Goal: Task Accomplishment & Management: Manage account settings

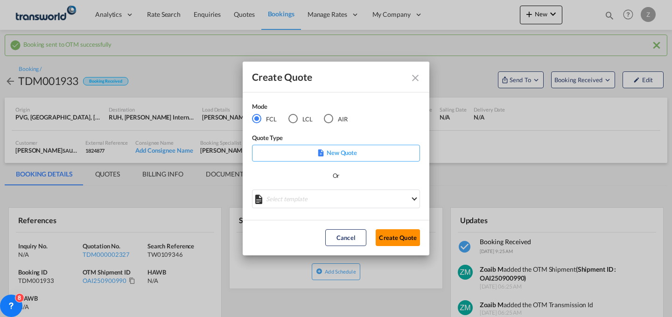
click at [393, 237] on button "Create Quote" at bounding box center [398, 237] width 44 height 17
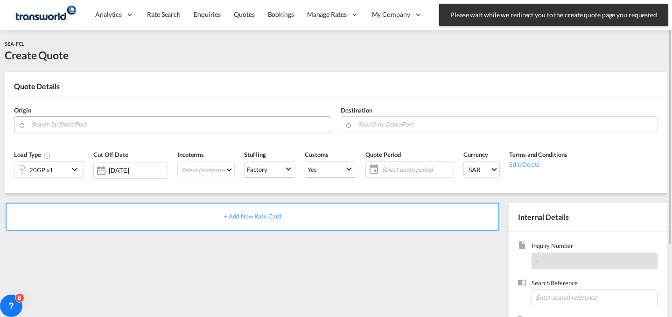
click at [181, 126] on input "Search by Door/Port" at bounding box center [178, 124] width 295 height 16
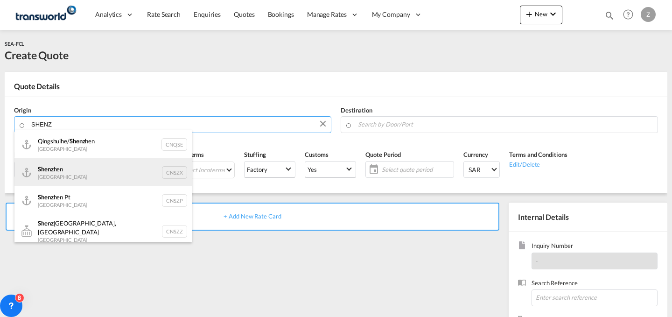
click at [101, 163] on div "Shenz hen China CNSZX" at bounding box center [102, 172] width 177 height 28
type input "[GEOGRAPHIC_DATA], CNSZX"
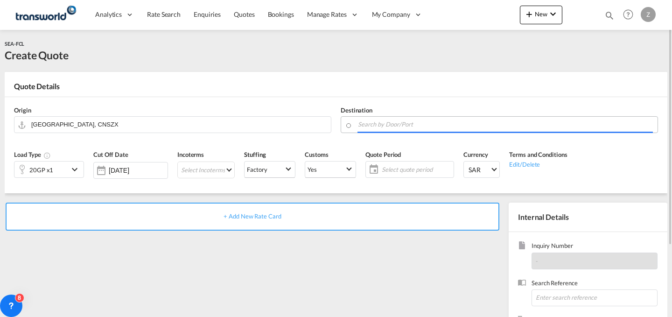
click at [379, 128] on input "Search by Door/Port" at bounding box center [505, 124] width 295 height 16
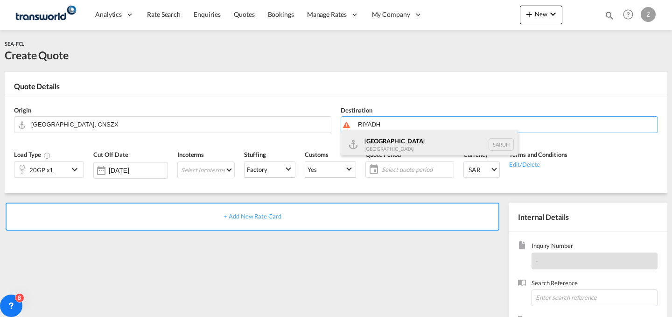
click at [384, 147] on div "[GEOGRAPHIC_DATA] [GEOGRAPHIC_DATA] [GEOGRAPHIC_DATA]" at bounding box center [429, 144] width 177 height 28
type input "[GEOGRAPHIC_DATA], [GEOGRAPHIC_DATA]"
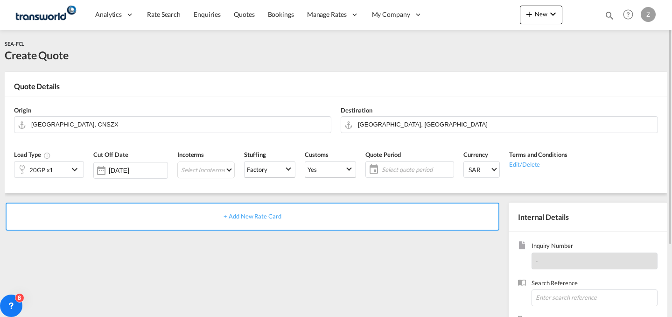
click at [60, 171] on div "20GP x1" at bounding box center [41, 170] width 54 height 16
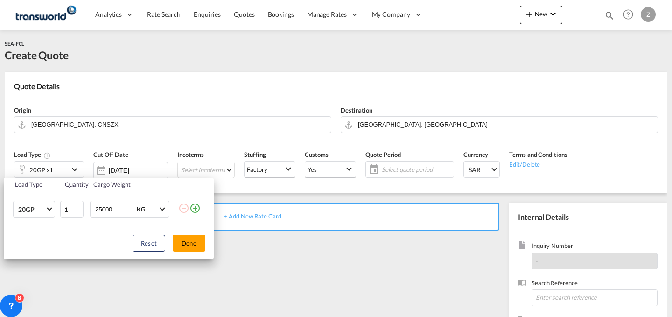
click at [540, 15] on div "Load Type Quantity Cargo Weight 20GP 20GP 40GP 40HC 45HC 20RE 40RE 40HR 20OT 40…" at bounding box center [336, 158] width 672 height 317
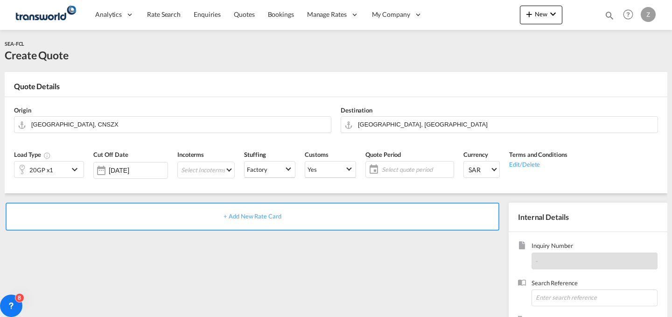
click at [540, 15] on span "New" at bounding box center [541, 13] width 35 height 7
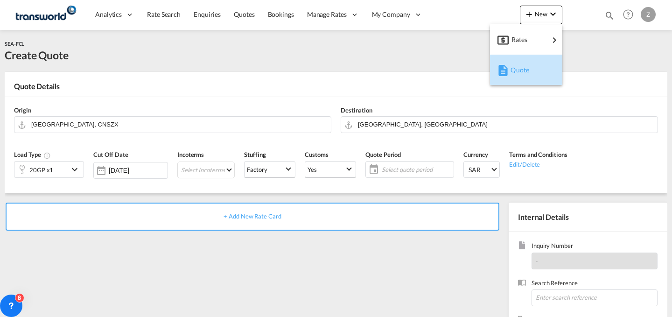
click at [517, 68] on span "Quote" at bounding box center [516, 70] width 10 height 19
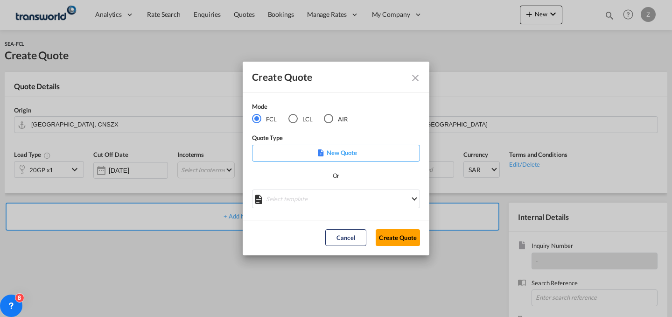
click at [306, 120] on md-radio-button "LCL" at bounding box center [300, 118] width 24 height 10
click at [393, 240] on button "Create Quote" at bounding box center [398, 237] width 44 height 17
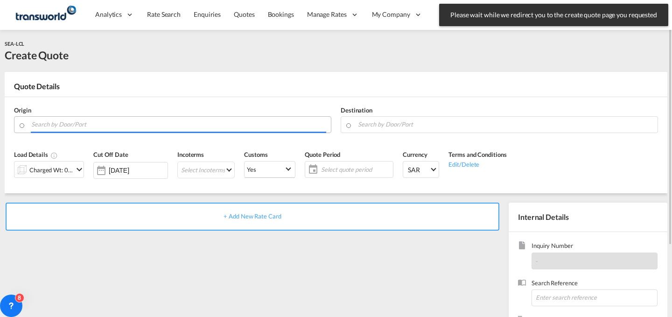
click at [192, 127] on input "Search by Door/Port" at bounding box center [178, 124] width 295 height 16
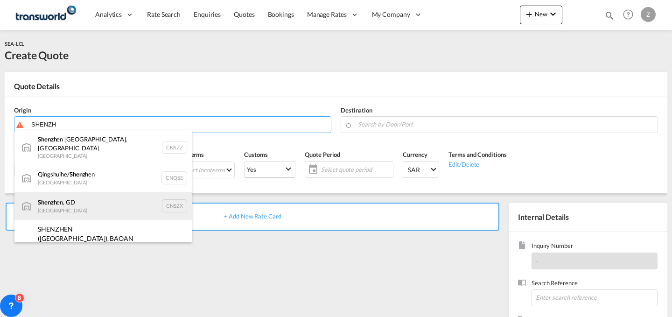
click at [130, 202] on div "Shenzh en, GD [GEOGRAPHIC_DATA] CNSZX" at bounding box center [102, 206] width 177 height 28
type input "[GEOGRAPHIC_DATA], GD, CNSZX"
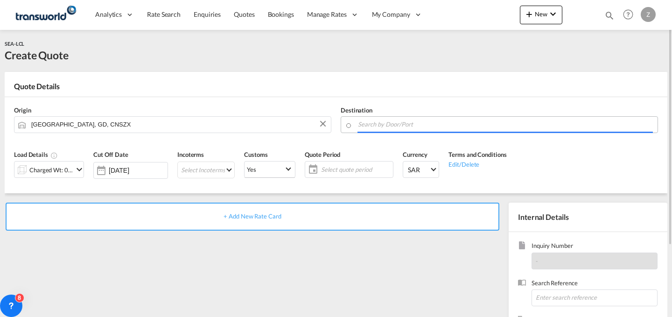
click at [401, 127] on input "Search by Door/Port" at bounding box center [505, 124] width 295 height 16
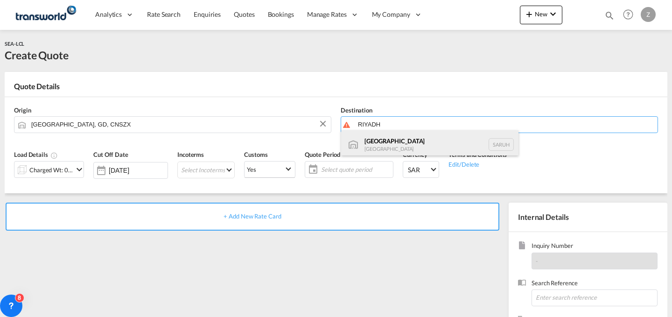
click at [394, 143] on div "[GEOGRAPHIC_DATA] [GEOGRAPHIC_DATA] [GEOGRAPHIC_DATA]" at bounding box center [429, 144] width 177 height 28
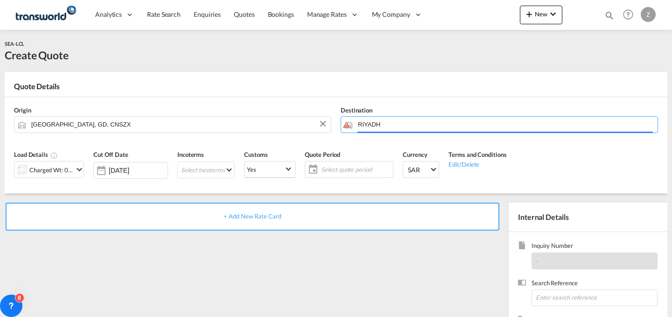
type input "[GEOGRAPHIC_DATA], [GEOGRAPHIC_DATA]"
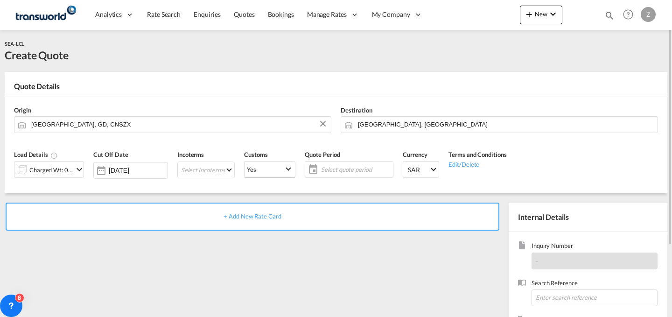
click at [74, 169] on md-icon "icon-chevron-down" at bounding box center [79, 169] width 11 height 11
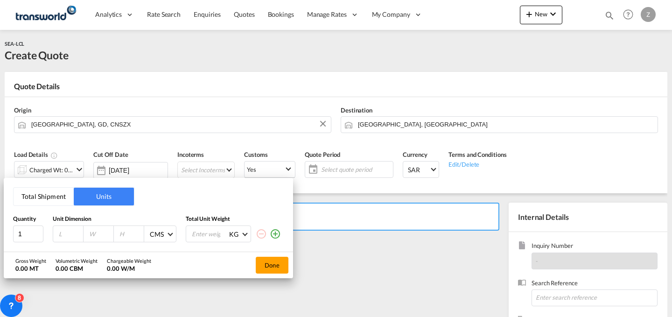
click at [49, 192] on button "Total Shipment" at bounding box center [44, 197] width 60 height 18
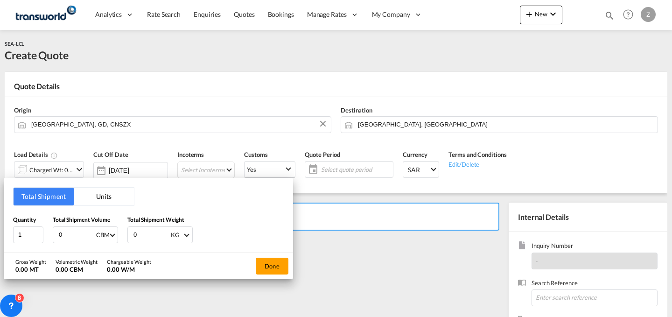
click at [150, 232] on input "0" at bounding box center [151, 235] width 37 height 16
type input "593"
click at [81, 236] on input "0" at bounding box center [76, 235] width 37 height 16
type input "0.75"
click at [276, 263] on button "Done" at bounding box center [272, 266] width 33 height 17
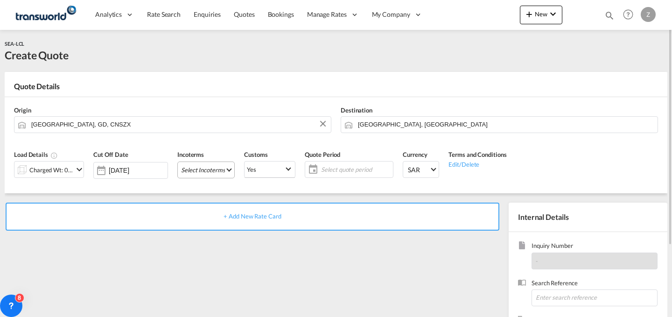
click at [212, 162] on md-select "Select Incoterms FCA - import Free Carrier FAS - export Free Alongside Ship DPU…" at bounding box center [205, 170] width 57 height 17
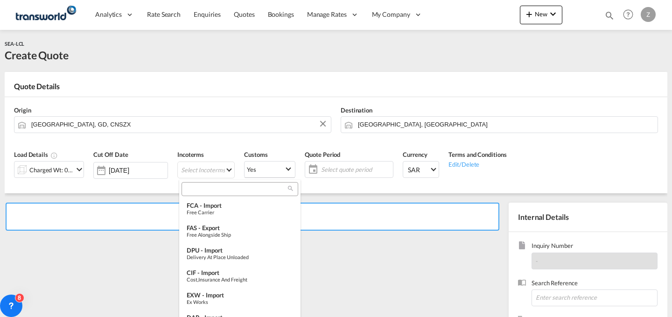
click at [223, 189] on input "search" at bounding box center [236, 189] width 104 height 8
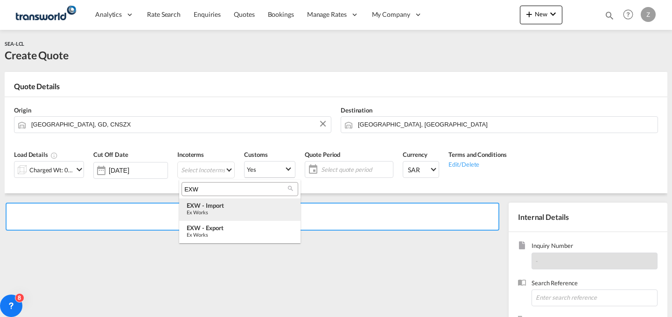
type input "EXW"
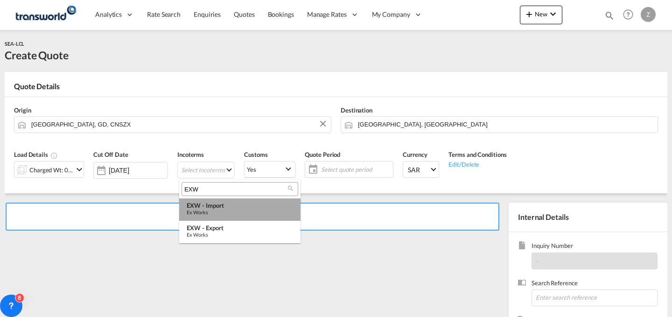
click at [220, 205] on div "EXW - import" at bounding box center [240, 205] width 106 height 7
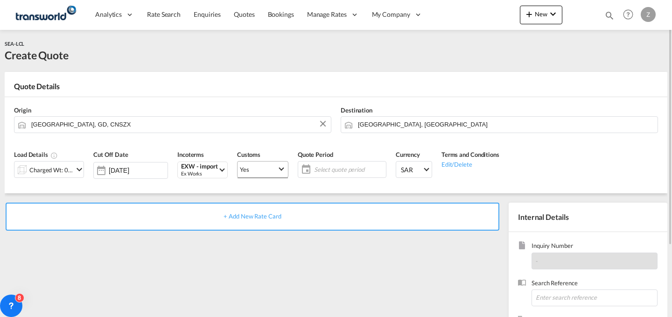
click at [275, 174] on md-select-value "Yes" at bounding box center [263, 170] width 50 height 18
click at [267, 186] on md-option "No" at bounding box center [264, 192] width 65 height 22
click at [277, 169] on span "Yes" at bounding box center [258, 169] width 37 height 8
click at [273, 194] on md-option "No" at bounding box center [264, 192] width 65 height 22
click at [359, 173] on span "Select quote period" at bounding box center [349, 169] width 70 height 8
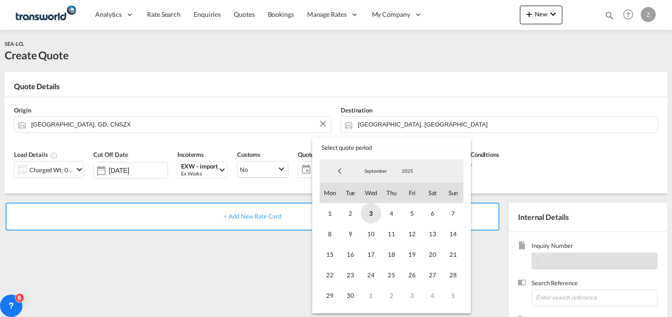
click at [370, 205] on span "3" at bounding box center [371, 213] width 21 height 21
click at [349, 295] on span "30" at bounding box center [350, 295] width 21 height 21
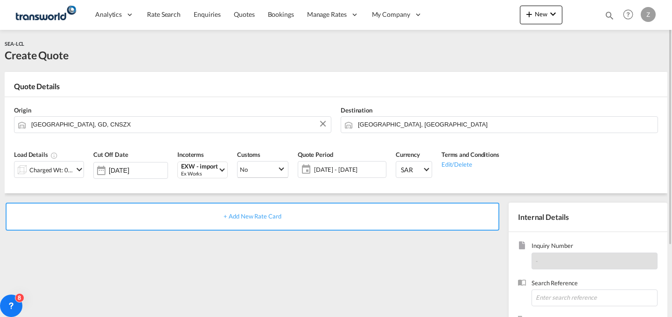
scroll to position [88, 0]
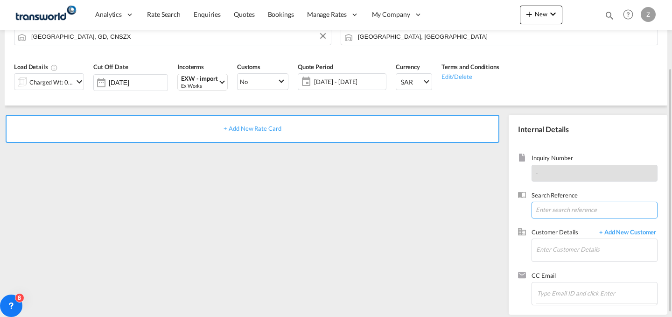
paste input "ANK9078"
click at [571, 209] on input "ANK9078" at bounding box center [595, 210] width 126 height 17
type input "ANK9078"
click at [573, 248] on input "Enter Customer Details" at bounding box center [596, 249] width 121 height 21
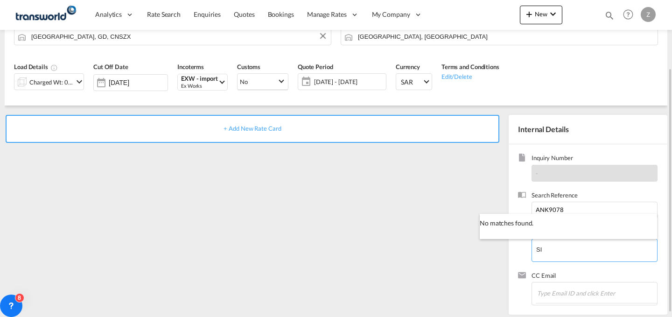
type input "S"
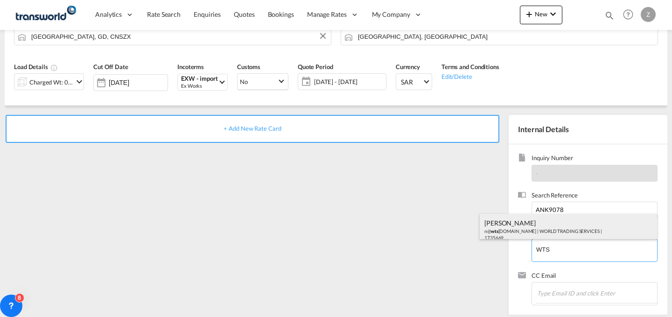
click at [531, 231] on div "[PERSON_NAME] n@ wts [DOMAIN_NAME] | WORLD TRADING SERVICES | 1735669" at bounding box center [568, 230] width 177 height 32
type input "WORLD TRADING SERVICES, [PERSON_NAME], n@[DOMAIN_NAME]"
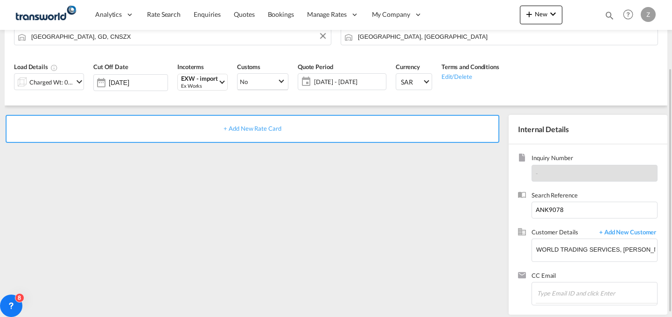
click at [350, 119] on div "+ Add New Rate Card" at bounding box center [253, 129] width 494 height 28
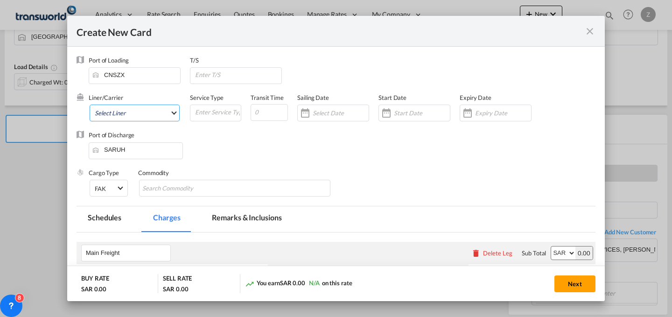
click at [155, 113] on md-select "Select Liner 2HM LOGISTICS D.O.O 2HM LOGISTICS D.O.O. / TWKS-KOPER 3P LOGISTICS…" at bounding box center [135, 113] width 90 height 17
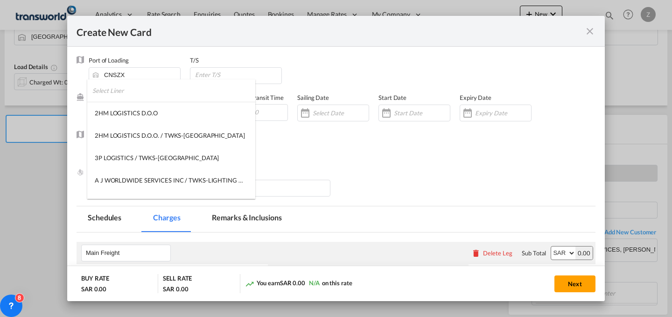
click at [162, 94] on input "search" at bounding box center [173, 90] width 163 height 22
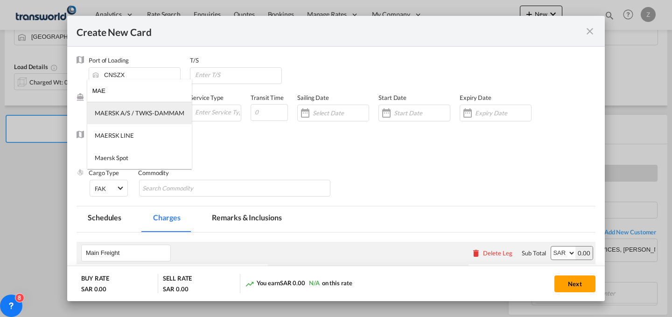
type input "MAE"
click at [155, 114] on div "MAERSK A/S / TWKS-DAMMAM" at bounding box center [140, 113] width 90 height 8
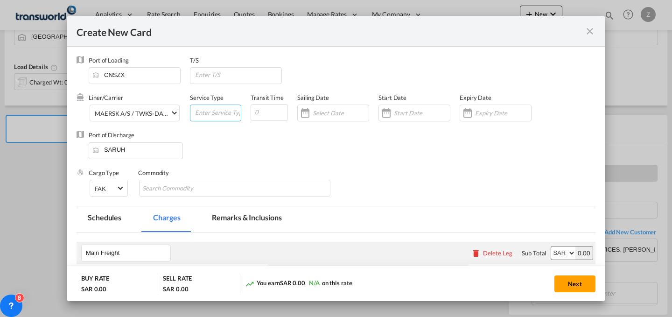
click at [211, 112] on input "Create New Card ..." at bounding box center [217, 112] width 47 height 14
type input "LCL"
type input "33"
click at [338, 110] on input "Create New Card ..." at bounding box center [341, 112] width 56 height 7
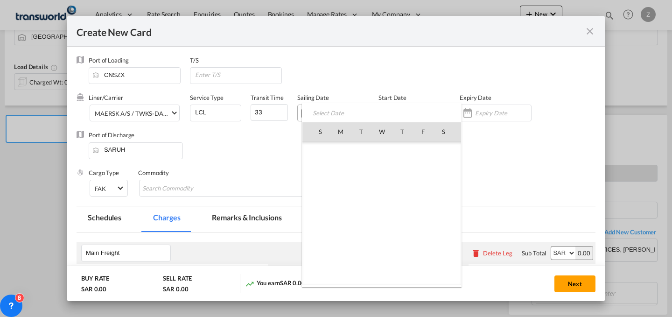
scroll to position [216221, 0]
click at [382, 169] on span "3" at bounding box center [382, 172] width 20 height 20
type input "[DATE]"
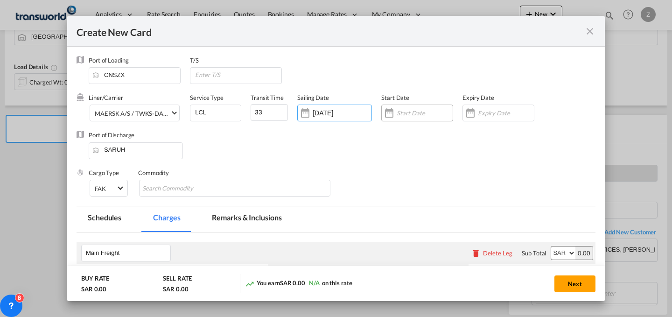
click at [412, 109] on input "Create New Card ..." at bounding box center [425, 112] width 56 height 7
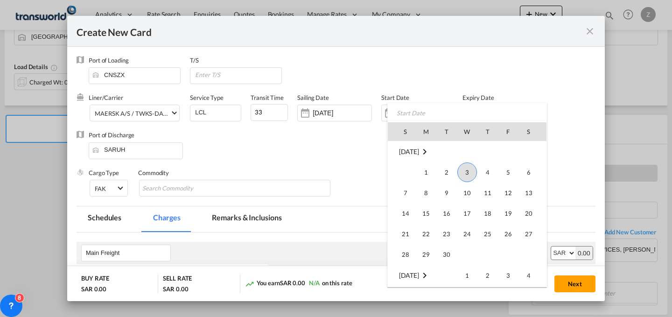
click at [457, 252] on td "Week 5" at bounding box center [467, 254] width 21 height 21
click at [450, 252] on span "30" at bounding box center [446, 254] width 19 height 19
type input "[DATE]"
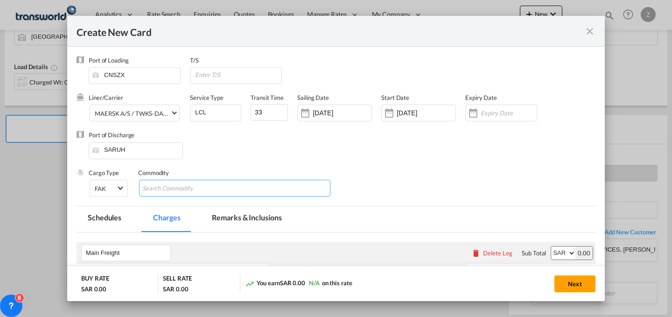
click at [177, 194] on input "Chips input." at bounding box center [184, 188] width 85 height 15
type input "GC"
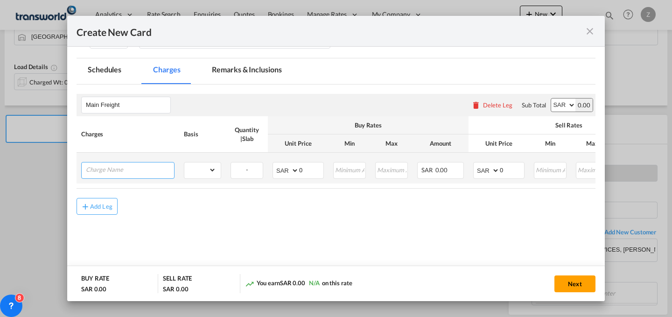
click at [148, 171] on input "Charge Name" at bounding box center [130, 169] width 88 height 14
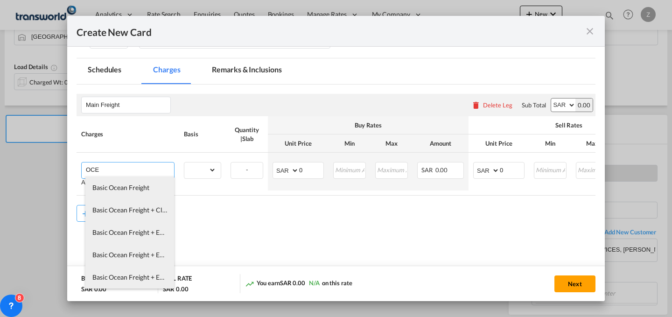
click at [151, 231] on span "Basic Ocean Freight + EXW" at bounding box center [131, 232] width 78 height 8
type input "Basic Ocean Freight + EXW"
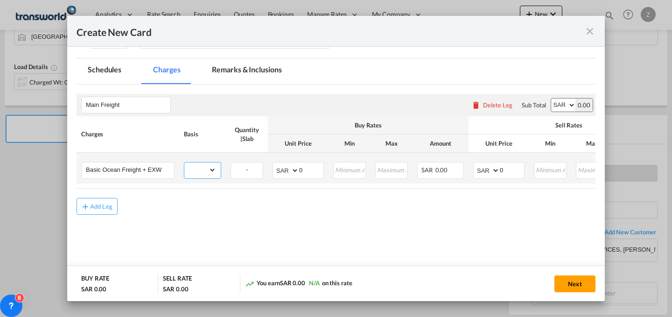
click at [205, 170] on select "gross_weight volumetric_weight per_shipment per_bl per_km per_hawb per_kg flat …" at bounding box center [200, 169] width 32 height 15
select select "per_shipment"
click at [184, 162] on select "gross_weight volumetric_weight per_shipment per_bl per_km per_hawb per_kg flat …" at bounding box center [200, 169] width 32 height 15
click at [561, 103] on select "AED AFN ALL AMD ANG AOA ARS AUD AWG AZN BAM BBD BDT BGN BHD BIF BMD BND [PERSON…" at bounding box center [563, 104] width 24 height 13
select select "string:USD"
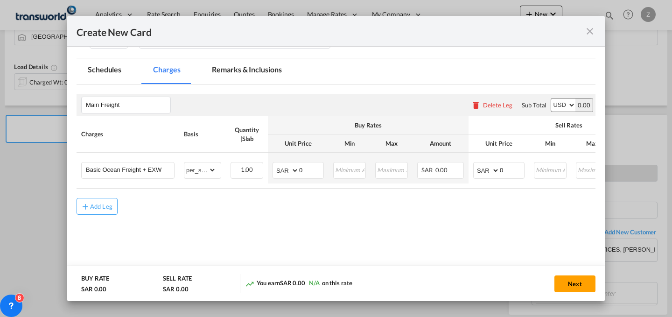
click at [551, 98] on select "AED AFN ALL AMD ANG AOA ARS AUD AWG AZN BAM BBD BDT BGN BHD BIF BMD BND [PERSON…" at bounding box center [563, 104] width 24 height 13
click at [486, 170] on select "AED AFN ALL AMD ANG AOA ARS AUD AWG AZN BAM BBD BDT BGN BHD BIF BMD BND [PERSON…" at bounding box center [487, 170] width 24 height 13
select select "string:USD"
click at [475, 164] on select "AED AFN ALL AMD ANG AOA ARS AUD AWG AZN BAM BBD BDT BGN BHD BIF BMD BND [PERSON…" at bounding box center [487, 170] width 24 height 13
click at [285, 171] on select "AED AFN ALL AMD ANG AOA ARS AUD AWG AZN BAM BBD BDT BGN BHD BIF BMD BND [PERSON…" at bounding box center [286, 170] width 24 height 13
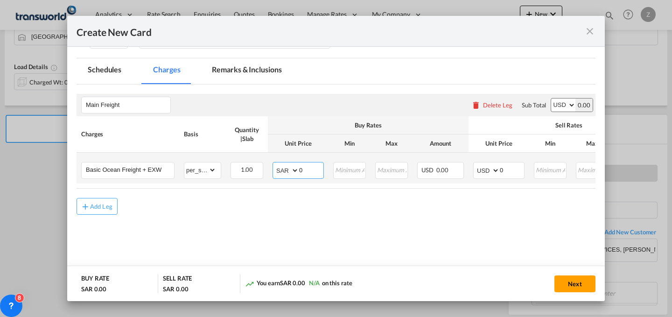
select select "string:USD"
click at [274, 164] on select "AED AFN ALL AMD ANG AOA ARS AUD AWG AZN BAM BBD BDT BGN BHD BIF BMD BND [PERSON…" at bounding box center [286, 170] width 24 height 13
click at [505, 170] on input "0" at bounding box center [512, 169] width 24 height 14
type input "200"
click at [309, 160] on td "AED AFN ALL AMD ANG AOA ARS AUD AWG AZN BAM BBD BDT BGN BHD BIF BMD BND [PERSON…" at bounding box center [298, 168] width 61 height 31
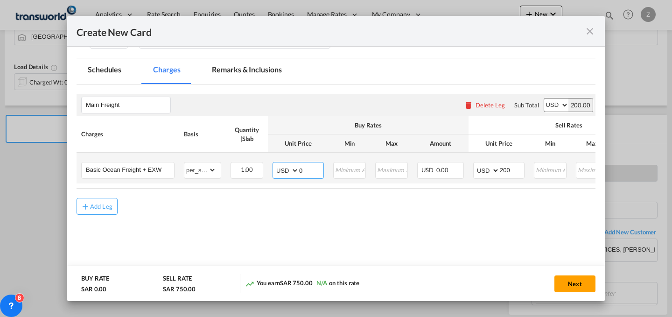
click at [309, 168] on input "0" at bounding box center [311, 169] width 24 height 14
type input "-"
type input "0"
click at [350, 212] on div "Add Leg" at bounding box center [336, 206] width 519 height 17
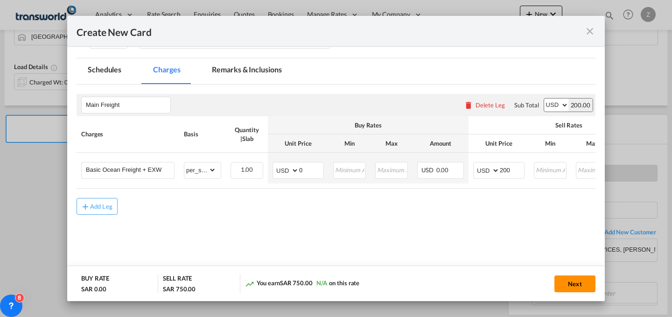
click at [571, 282] on button "Next" at bounding box center [575, 283] width 41 height 17
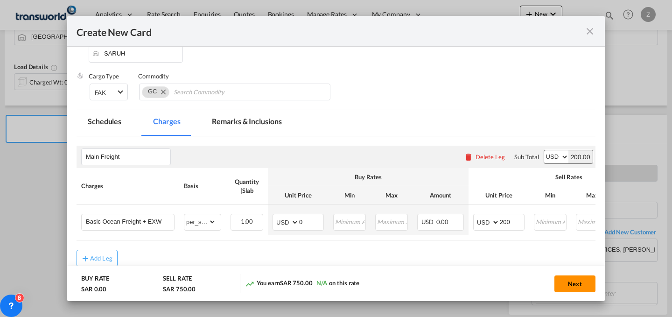
scroll to position [0, 0]
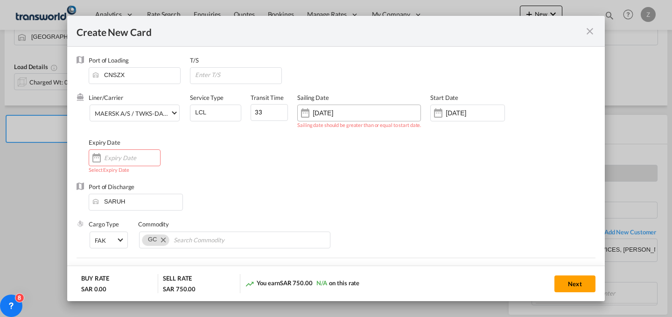
click at [355, 117] on input "[DATE]" at bounding box center [342, 112] width 59 height 7
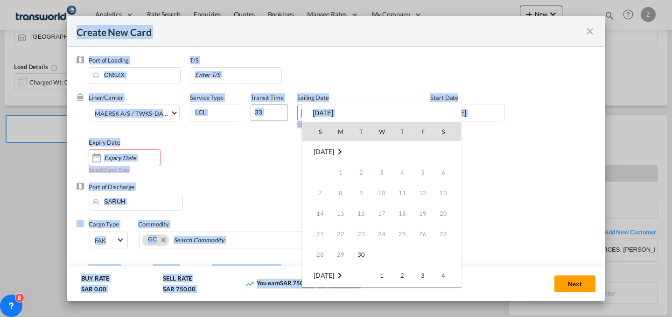
drag, startPoint x: 353, startPoint y: 109, endPoint x: 284, endPoint y: 111, distance: 69.6
click at [284, 111] on body "Analytics Dashboard Reports Rate Search Enquiries Quotes Bookings" at bounding box center [336, 158] width 672 height 317
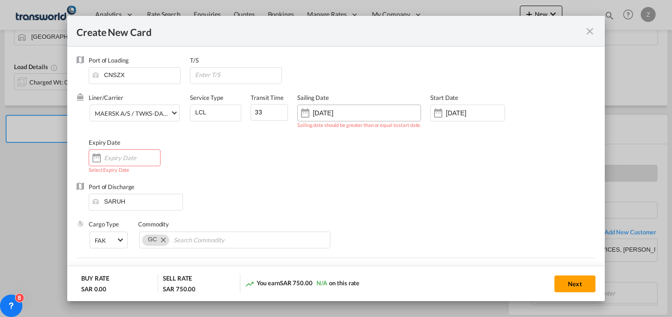
drag, startPoint x: 354, startPoint y: 109, endPoint x: 305, endPoint y: 111, distance: 49.5
click at [305, 111] on div "[DATE]" at bounding box center [359, 113] width 124 height 17
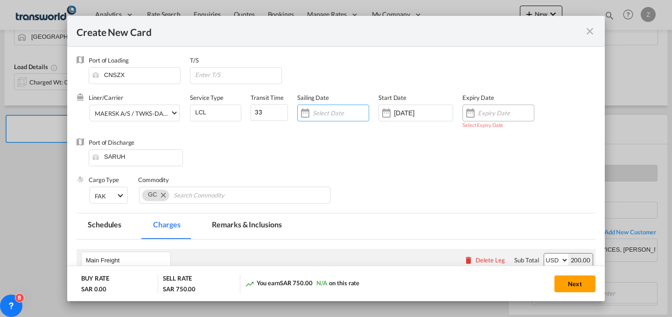
click at [501, 113] on input "Create New Card ..." at bounding box center [506, 112] width 56 height 7
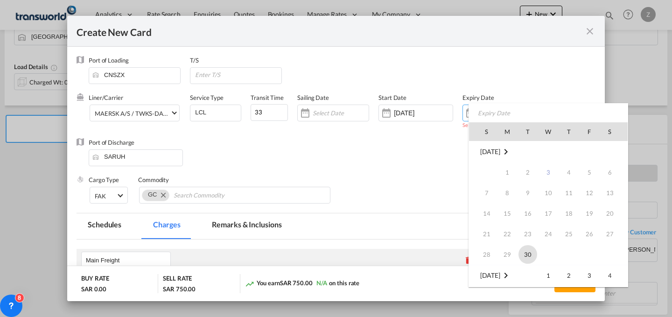
click at [529, 254] on span "30" at bounding box center [528, 254] width 19 height 19
type input "[DATE]"
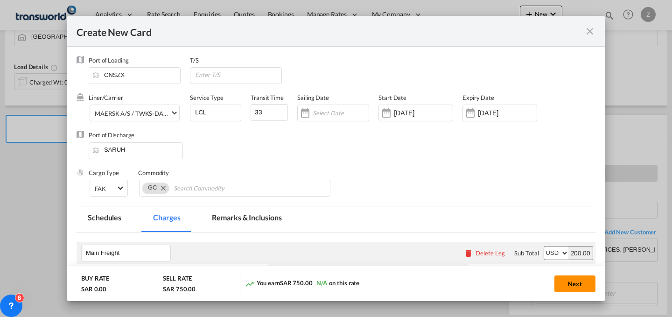
click at [576, 284] on button "Next" at bounding box center [575, 283] width 41 height 17
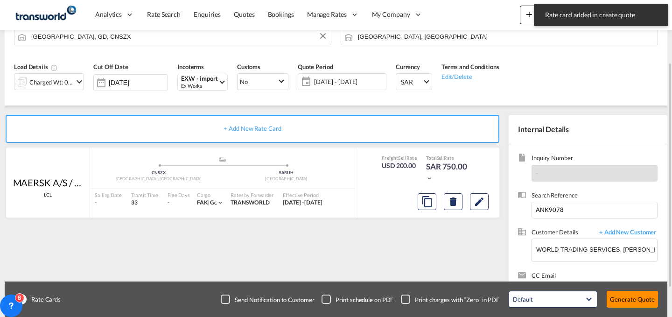
click at [625, 293] on button "Generate Quote" at bounding box center [632, 299] width 51 height 17
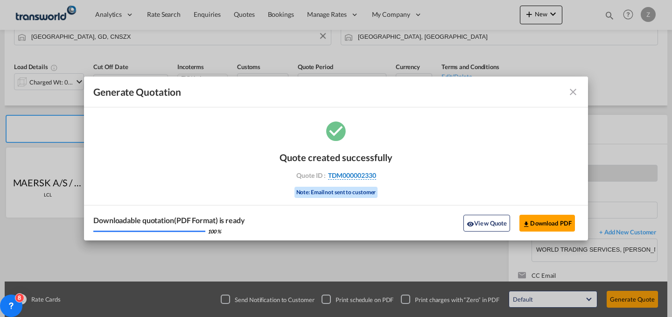
click at [371, 175] on span "TDM000002330" at bounding box center [352, 175] width 48 height 8
click at [371, 175] on div "Quote created successfully Quote ID : TDM000002330 Note: Email not sent to cust…" at bounding box center [336, 180] width 504 height 122
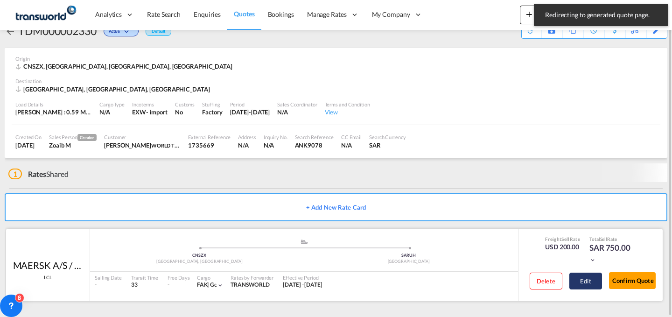
scroll to position [18, 0]
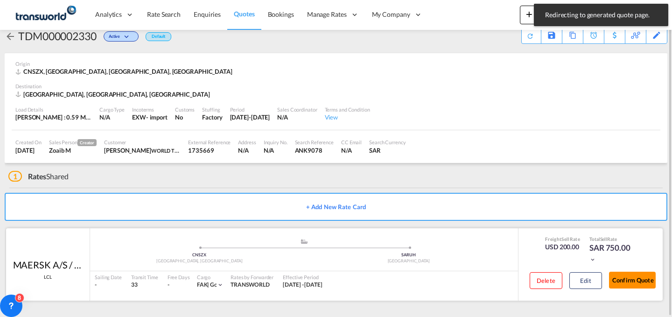
click at [614, 279] on button "Confirm Quote" at bounding box center [632, 280] width 47 height 17
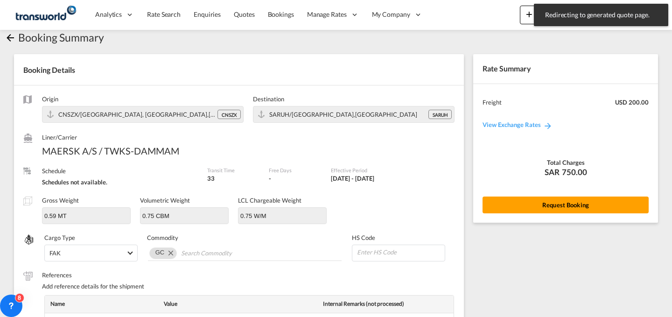
scroll to position [340, 0]
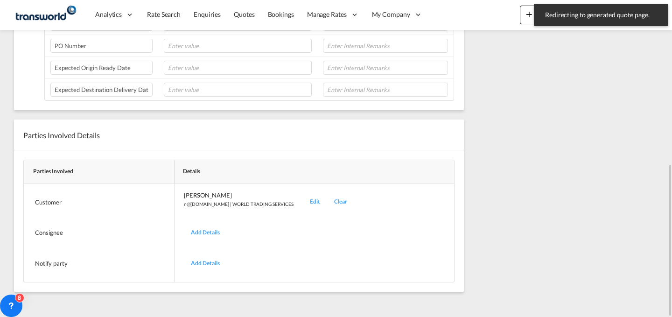
click at [303, 201] on div "Edit" at bounding box center [315, 202] width 24 height 22
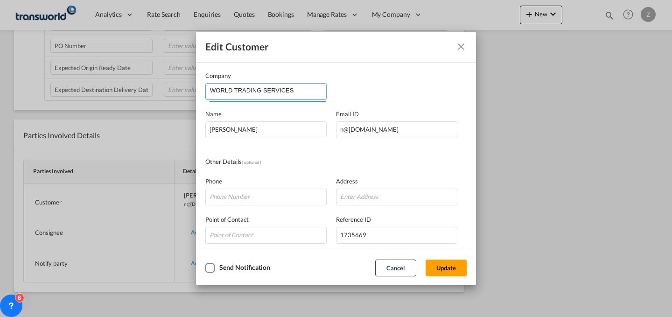
drag, startPoint x: 307, startPoint y: 91, endPoint x: 105, endPoint y: 70, distance: 202.8
click at [105, 70] on div "Edit Customer Company WORLD TRADING SERVICES Name [PERSON_NAME] Email ID [EMAIL…" at bounding box center [336, 158] width 672 height 317
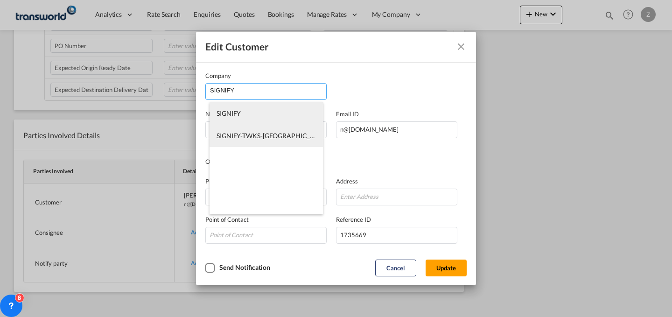
type input "SIGNIFY"
click at [251, 111] on li "SIGNIFY" at bounding box center [266, 113] width 113 height 22
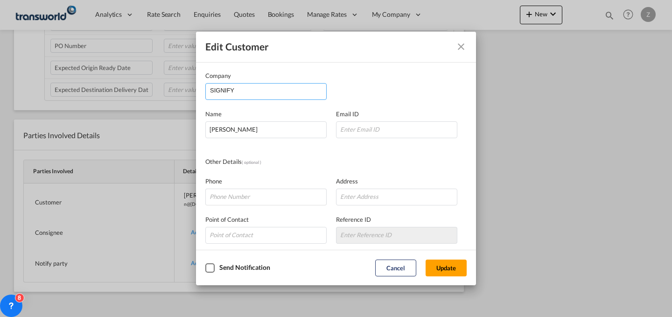
drag, startPoint x: 267, startPoint y: 91, endPoint x: 155, endPoint y: 94, distance: 111.1
click at [155, 94] on div "Edit Customer Company SIGNIFY Name [PERSON_NAME] Email ID Other Details ( optio…" at bounding box center [336, 158] width 672 height 317
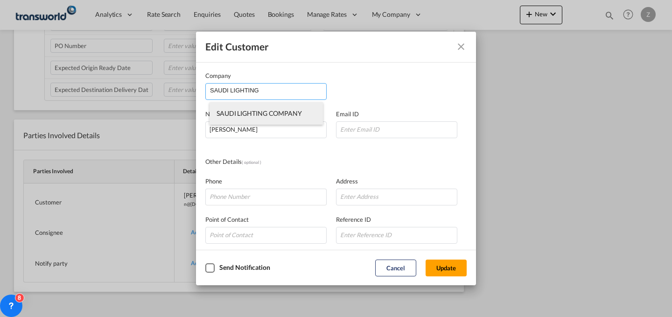
click at [306, 112] on li "SAUDI LIGHTING COMPANY" at bounding box center [266, 113] width 113 height 22
type input "SAUDI LIGHTING COMPANY"
type input "[PERSON_NAME][EMAIL_ADDRESS][PERSON_NAME][DOMAIN_NAME]"
type input "112943333"
type input "1371197"
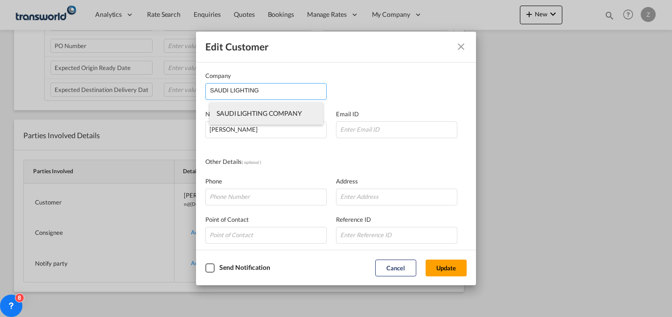
type input "12812"
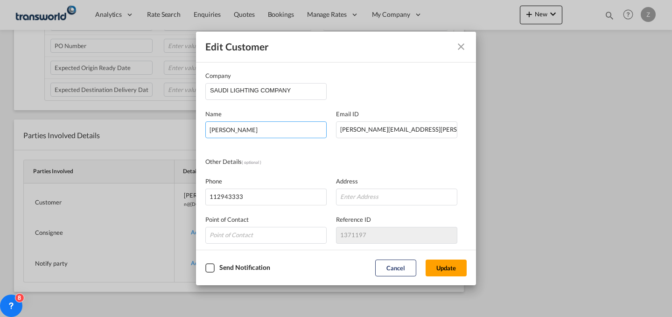
drag, startPoint x: 306, startPoint y: 130, endPoint x: 121, endPoint y: 112, distance: 185.6
click at [121, 112] on div "Edit Customer Company SAUDI LIGHTING COMPANY Name [PERSON_NAME] Email ID [PERSO…" at bounding box center [336, 158] width 672 height 317
type input "[PERSON_NAME][DEMOGRAPHIC_DATA]"
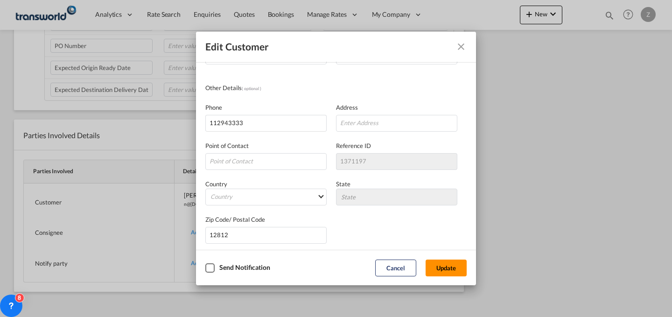
click at [440, 268] on button "Update" at bounding box center [446, 268] width 41 height 17
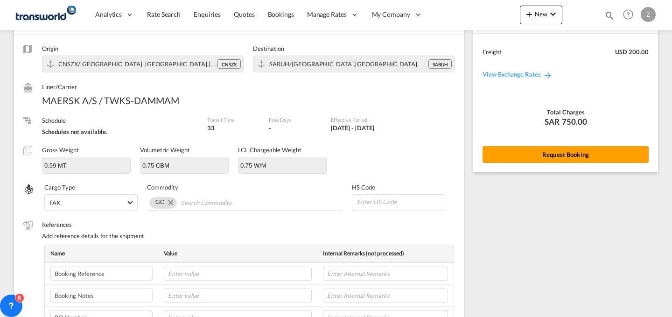
scroll to position [0, 0]
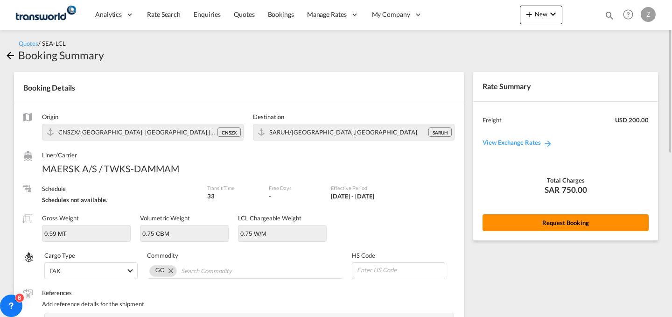
click at [527, 224] on button "Request Booking" at bounding box center [566, 222] width 166 height 17
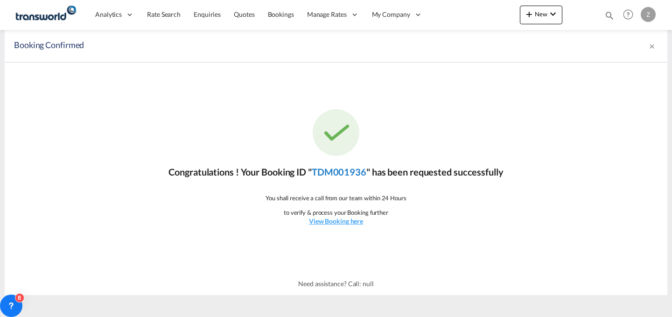
click at [353, 171] on link "TDM001936" at bounding box center [339, 171] width 55 height 11
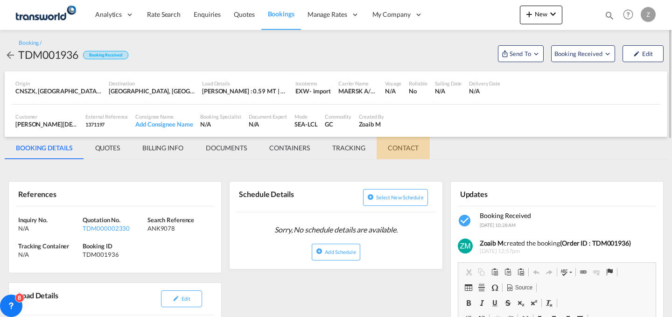
click at [400, 145] on md-tab-item "CONTACT" at bounding box center [403, 148] width 53 height 22
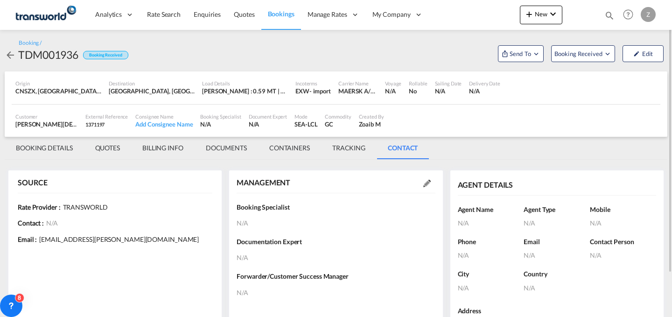
click at [427, 184] on md-icon at bounding box center [426, 183] width 7 height 7
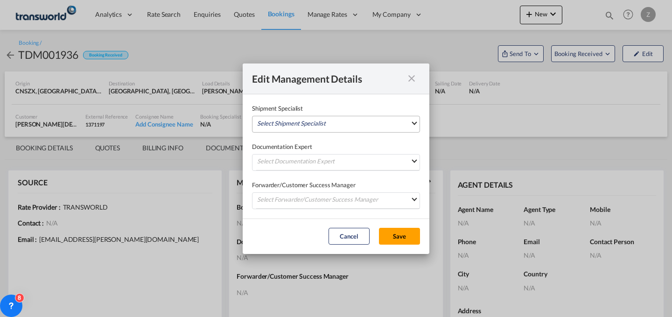
click at [351, 129] on md-select "Select Shipment Specialist [PERSON_NAME] W [PERSON_NAME][EMAIL_ADDRESS][PERSON_…" at bounding box center [336, 124] width 168 height 17
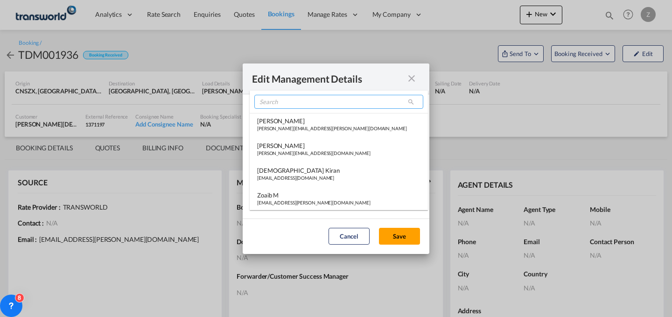
click at [324, 100] on input "search" at bounding box center [338, 102] width 169 height 14
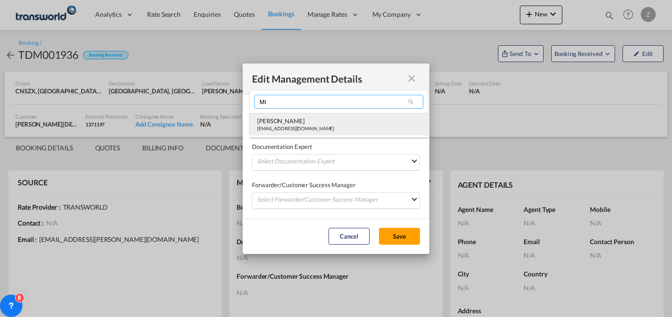
type input "MI"
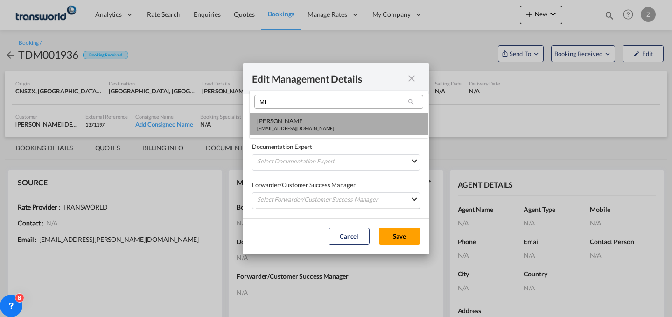
click at [304, 122] on div "[PERSON_NAME]" at bounding box center [295, 121] width 77 height 8
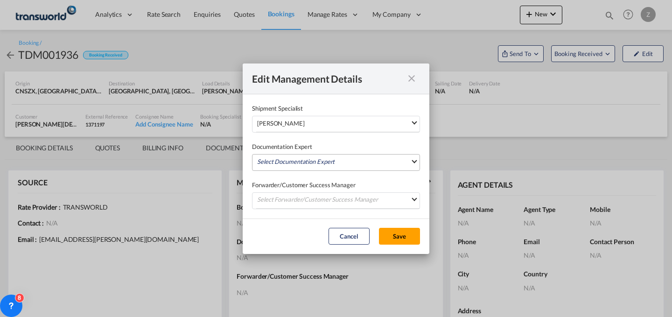
click at [297, 163] on md-select "Select Documentation Expert [PERSON_NAME] W [PERSON_NAME][EMAIL_ADDRESS][PERSON…" at bounding box center [336, 162] width 168 height 17
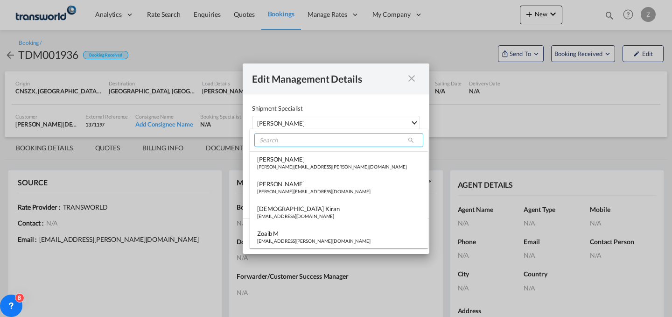
click at [309, 142] on input "search" at bounding box center [338, 140] width 169 height 14
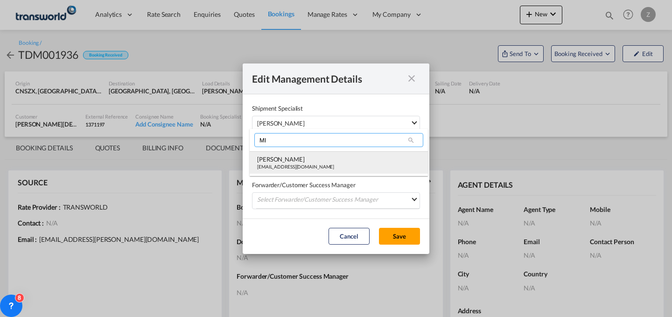
type input "MI"
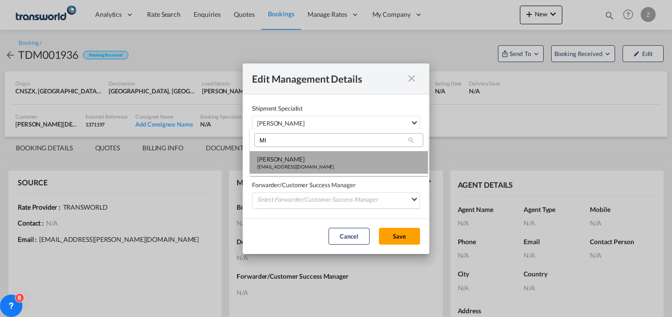
click at [305, 155] on div "[PERSON_NAME]" at bounding box center [295, 159] width 77 height 8
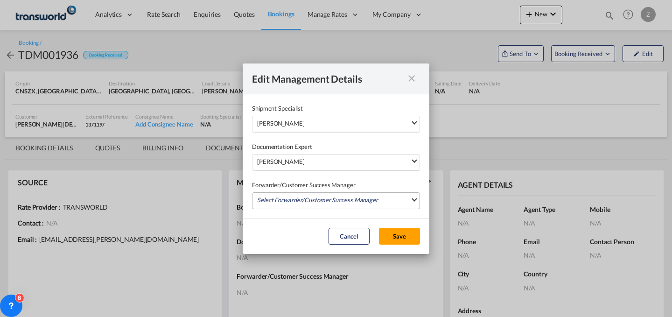
click at [310, 198] on md-select "Select Forwarder/Customer Success Manager [PERSON_NAME] [PERSON_NAME][EMAIL_ADD…" at bounding box center [336, 200] width 168 height 17
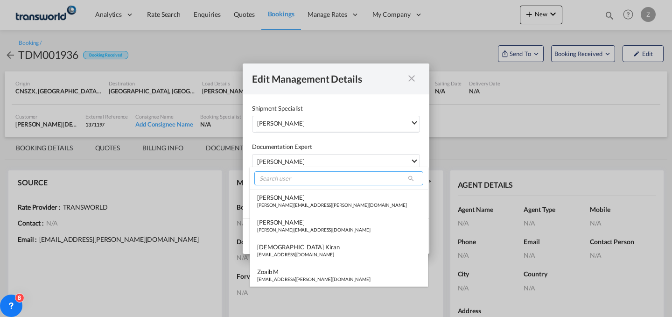
click at [302, 181] on input "search" at bounding box center [338, 178] width 169 height 14
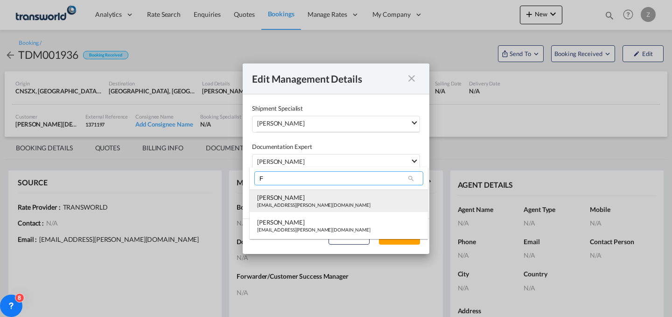
type input "F"
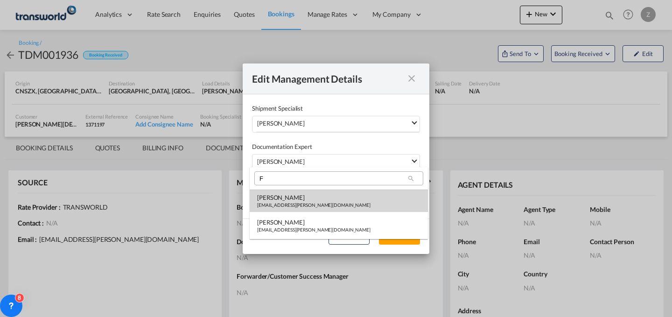
click at [297, 196] on div "[PERSON_NAME]" at bounding box center [313, 197] width 113 height 8
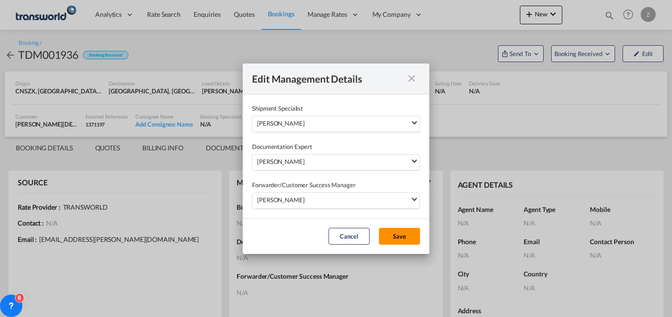
click at [391, 238] on button "Save" at bounding box center [399, 236] width 41 height 17
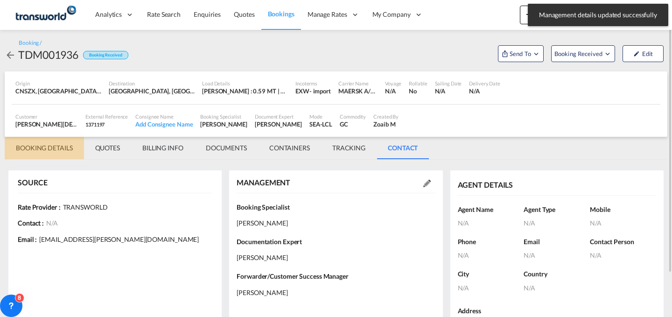
click at [56, 150] on md-tab-item "BOOKING DETAILS" at bounding box center [44, 148] width 79 height 22
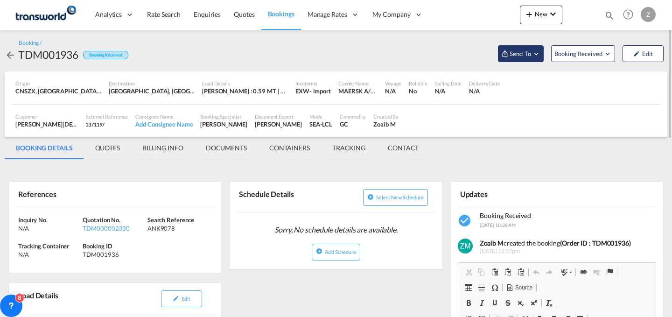
click at [518, 56] on span "Send To" at bounding box center [520, 53] width 23 height 9
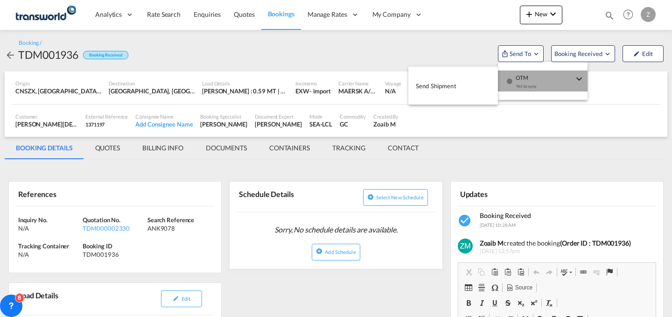
click at [519, 78] on span "OTM" at bounding box center [545, 74] width 58 height 8
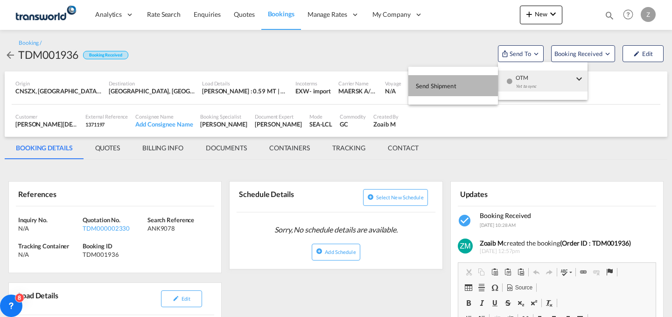
click at [459, 83] on button "Send Shipment" at bounding box center [453, 85] width 90 height 21
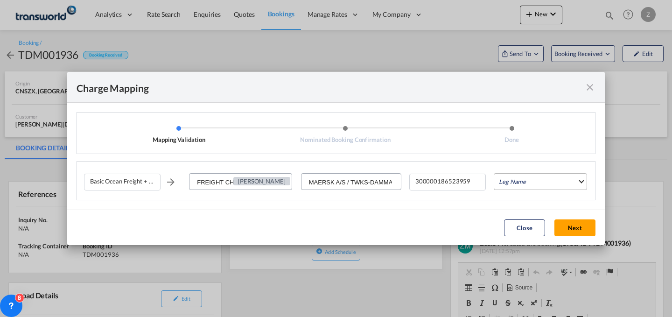
click at [527, 188] on md-select "Leg Name HANDLING ORIGIN VESSEL HANDLING DESTINATION OTHERS TL PICK UP CUSTOMS …" at bounding box center [540, 181] width 93 height 17
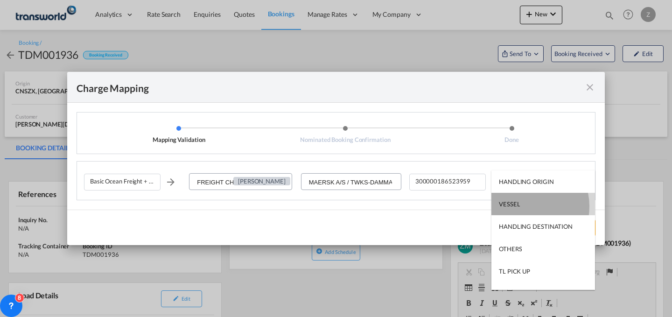
click at [523, 206] on md-option "VESSEL" at bounding box center [544, 204] width 104 height 22
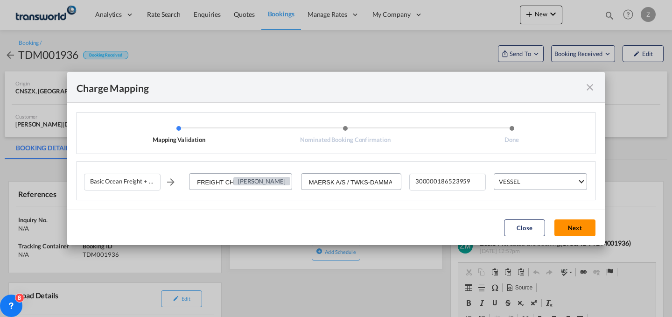
click at [564, 225] on button "Next" at bounding box center [575, 227] width 41 height 17
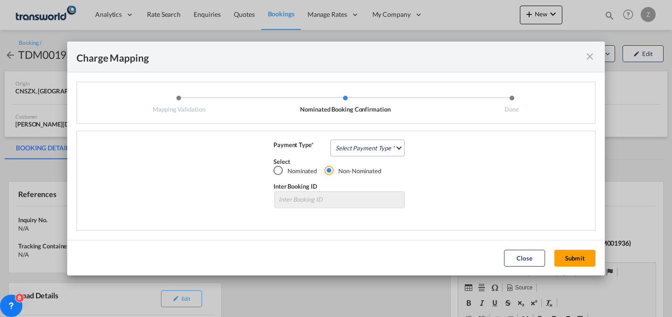
click at [373, 148] on md-select "Select Payment Type COLLECT PREPAID" at bounding box center [367, 148] width 74 height 17
click at [367, 145] on md-option "COLLECT" at bounding box center [370, 147] width 83 height 22
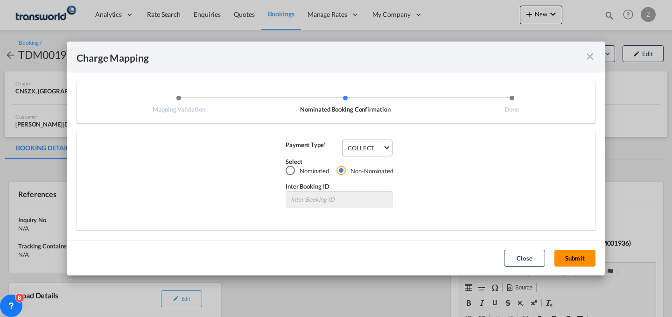
click at [576, 266] on button "Submit" at bounding box center [575, 258] width 41 height 17
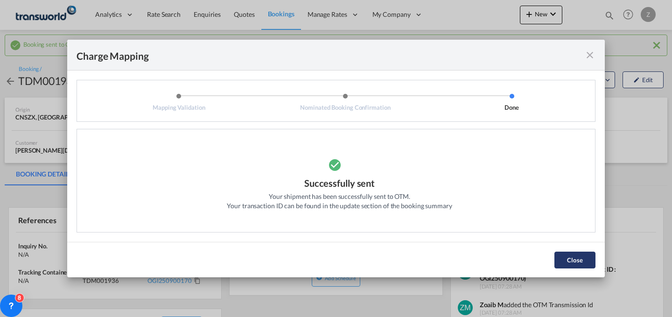
click at [576, 261] on button "Close" at bounding box center [575, 260] width 41 height 17
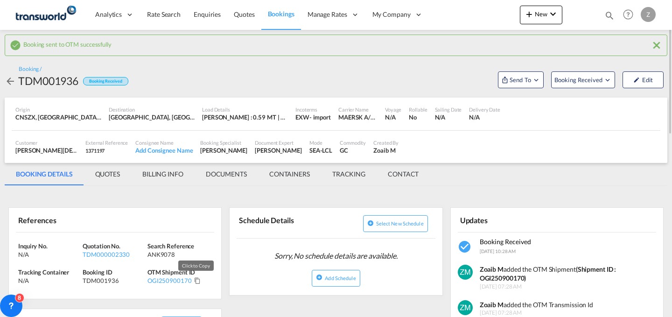
click at [194, 280] on md-icon "Click to Copy" at bounding box center [197, 280] width 7 height 7
